Goal: Task Accomplishment & Management: Manage account settings

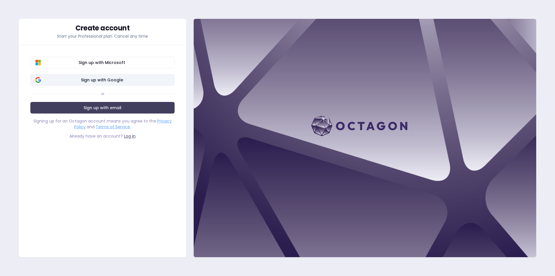
click at [126, 82] on span "Sign up with Google" at bounding box center [102, 80] width 136 height 6
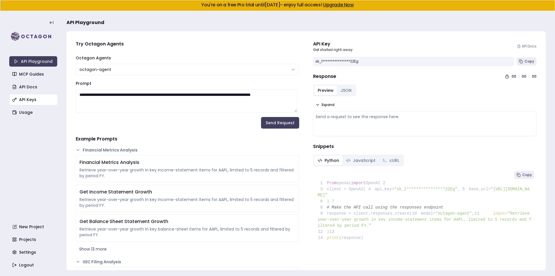
click at [41, 103] on link "API Keys" at bounding box center [34, 99] width 48 height 10
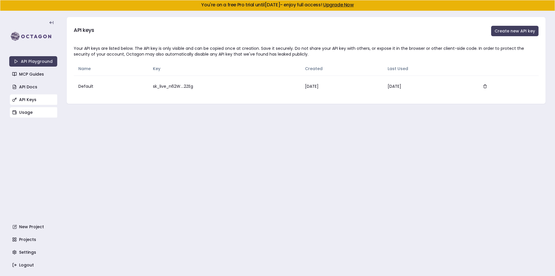
click at [37, 110] on link "Usage" at bounding box center [34, 112] width 48 height 10
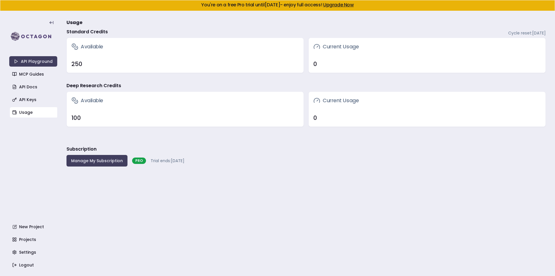
click at [116, 162] on button "Manage My Subscription" at bounding box center [97, 161] width 61 height 12
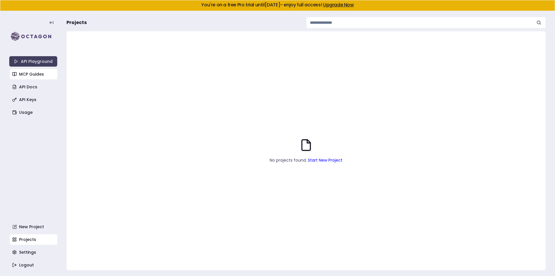
click at [38, 76] on link "MCP Guides" at bounding box center [34, 74] width 48 height 10
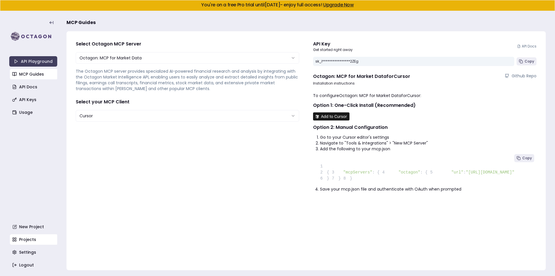
click at [29, 236] on link "Projects" at bounding box center [34, 239] width 48 height 10
